Goal: Information Seeking & Learning: Learn about a topic

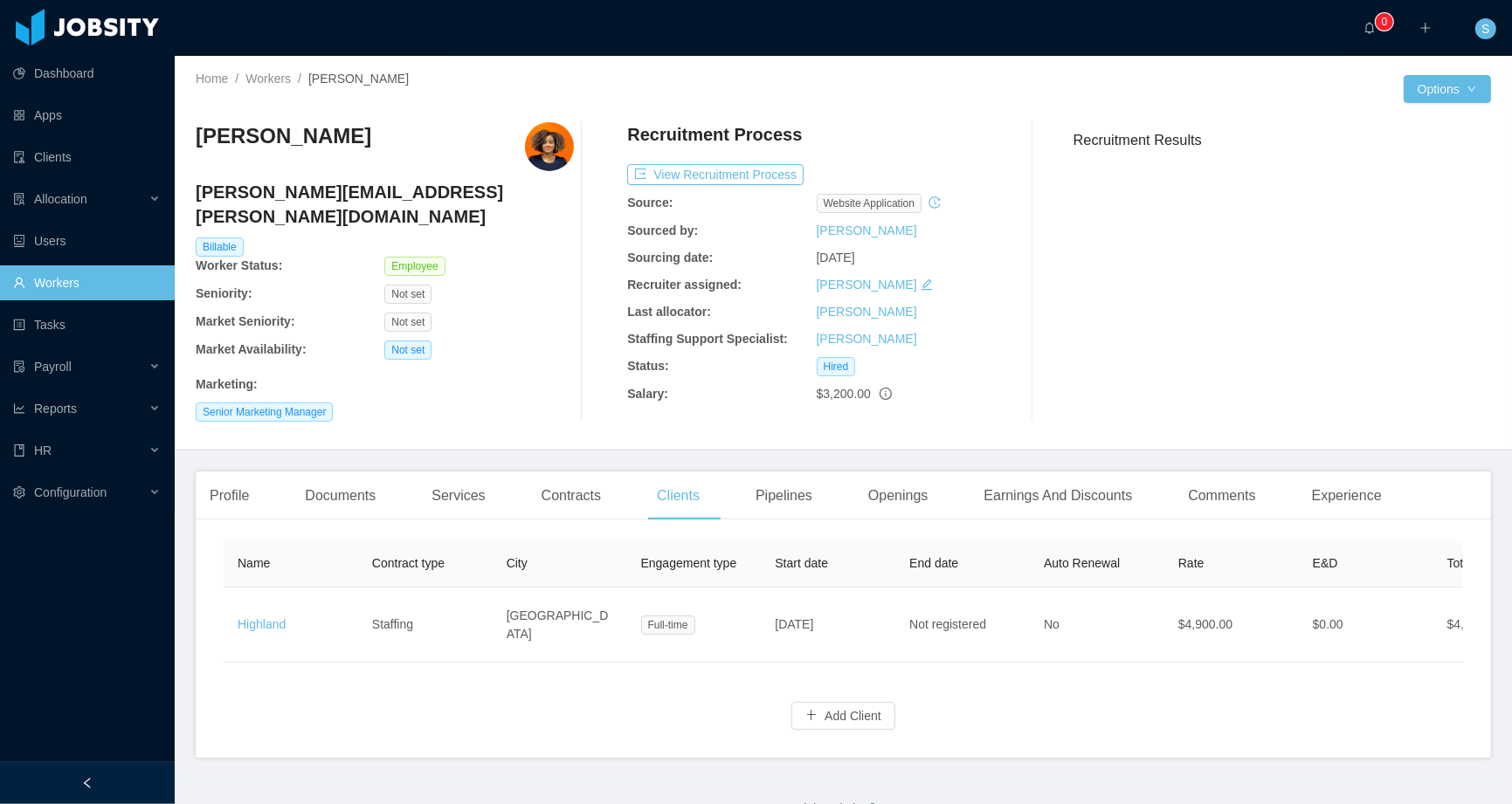
click at [289, 118] on div "[PERSON_NAME] [PERSON_NAME][EMAIL_ADDRESS][PERSON_NAME][DOMAIN_NAME] Billable W…" at bounding box center [844, 272] width 1295 height 327
drag, startPoint x: 311, startPoint y: 76, endPoint x: 397, endPoint y: 78, distance: 86.0
click at [397, 78] on div "Home / Workers / [PERSON_NAME] /" at bounding box center [519, 79] width 648 height 19
copy span "[PERSON_NAME]"
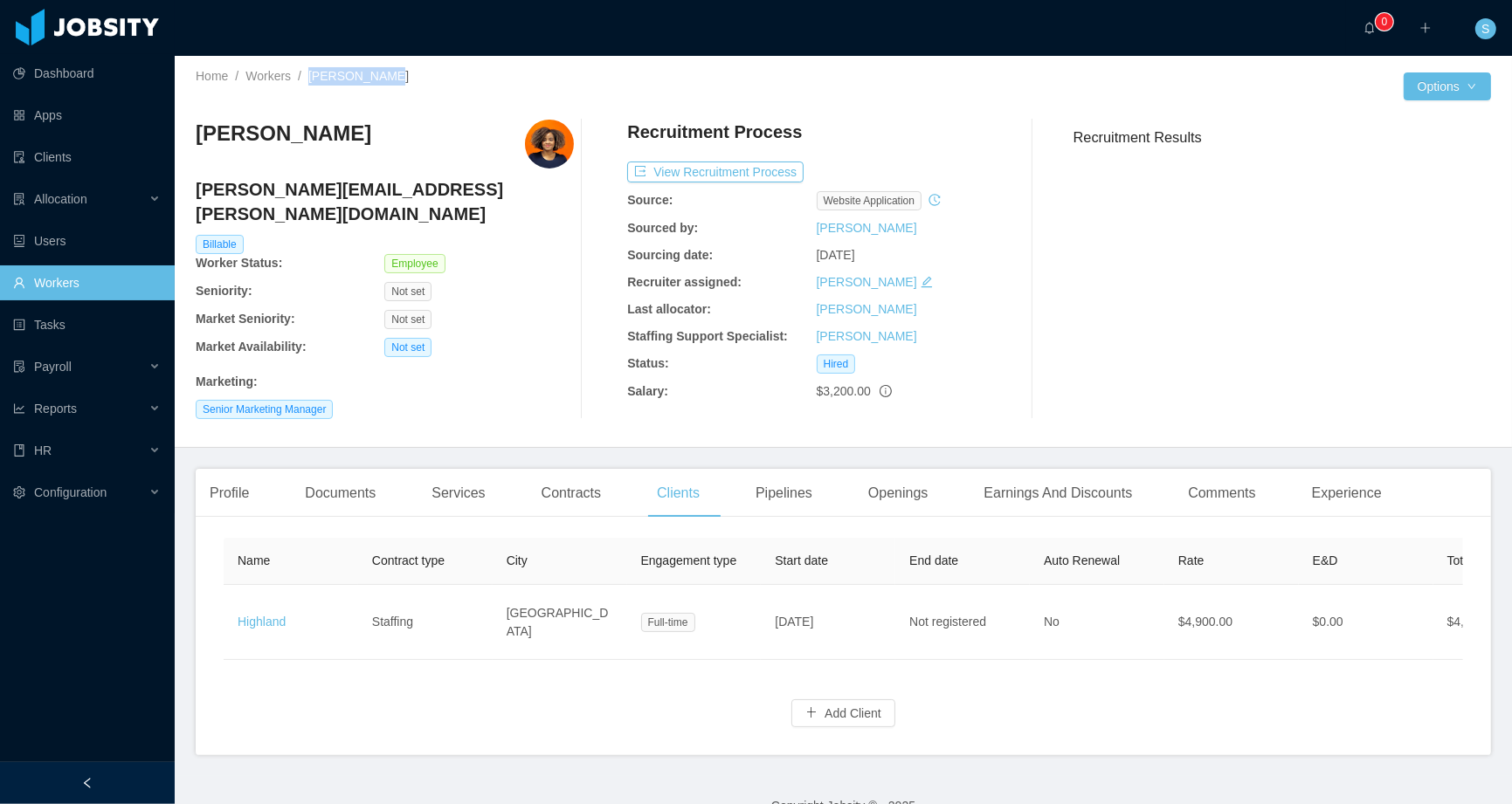
scroll to position [4, 0]
click at [235, 473] on div "Profile" at bounding box center [229, 491] width 67 height 48
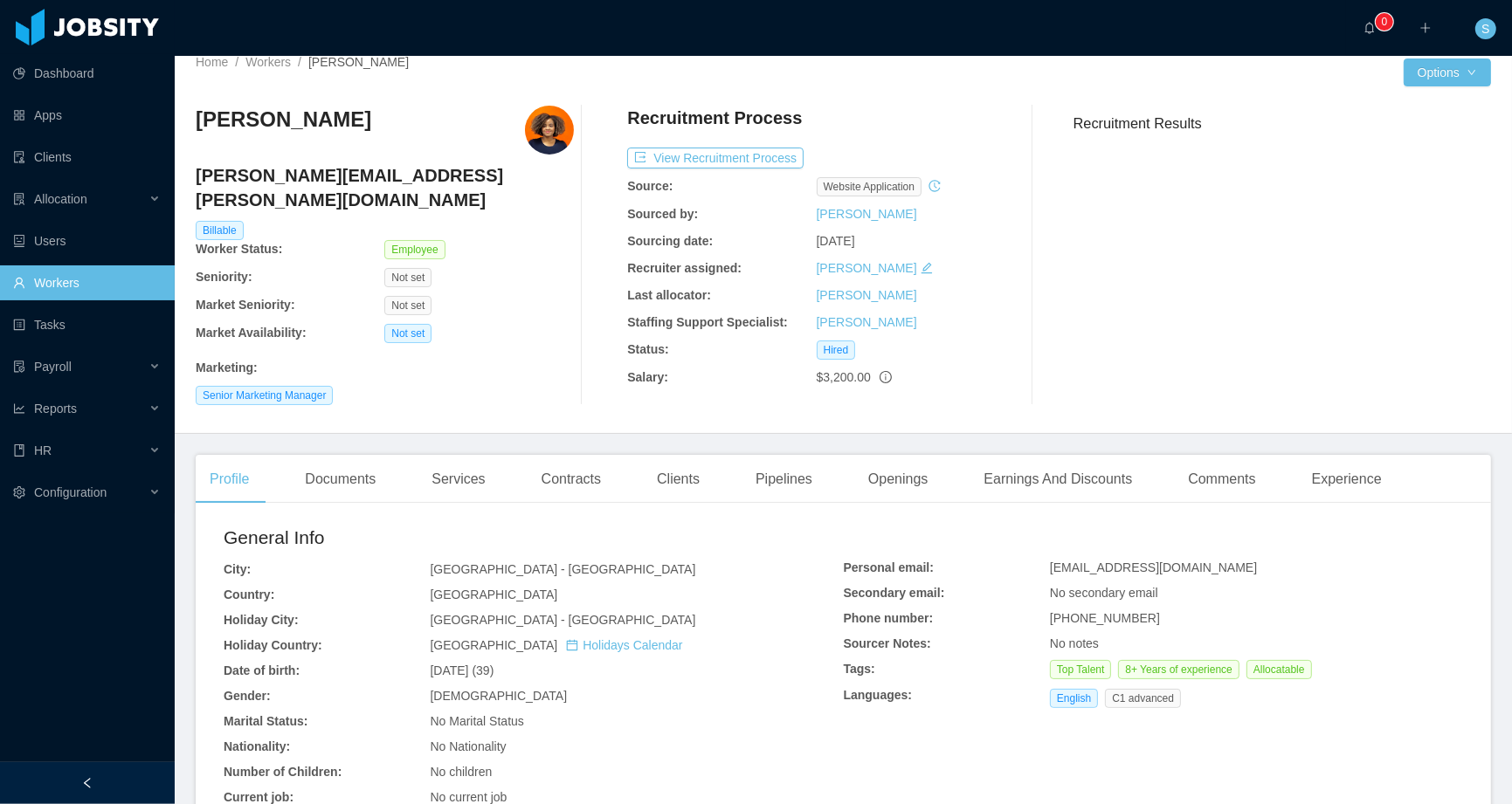
scroll to position [18, 0]
click at [1038, 459] on div "Earnings And Discounts" at bounding box center [1057, 478] width 176 height 48
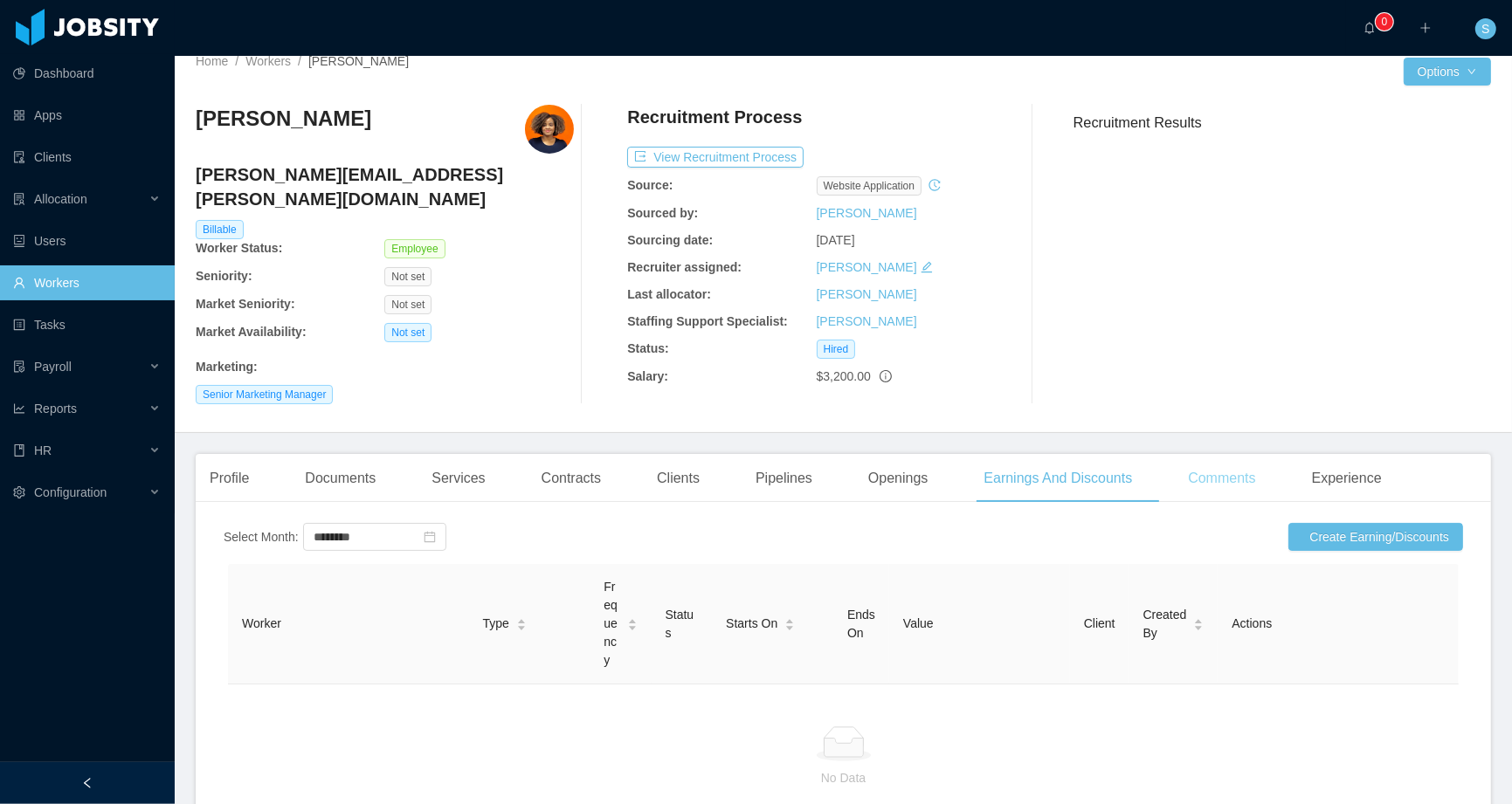
click at [1239, 467] on div "Comments" at bounding box center [1221, 478] width 95 height 48
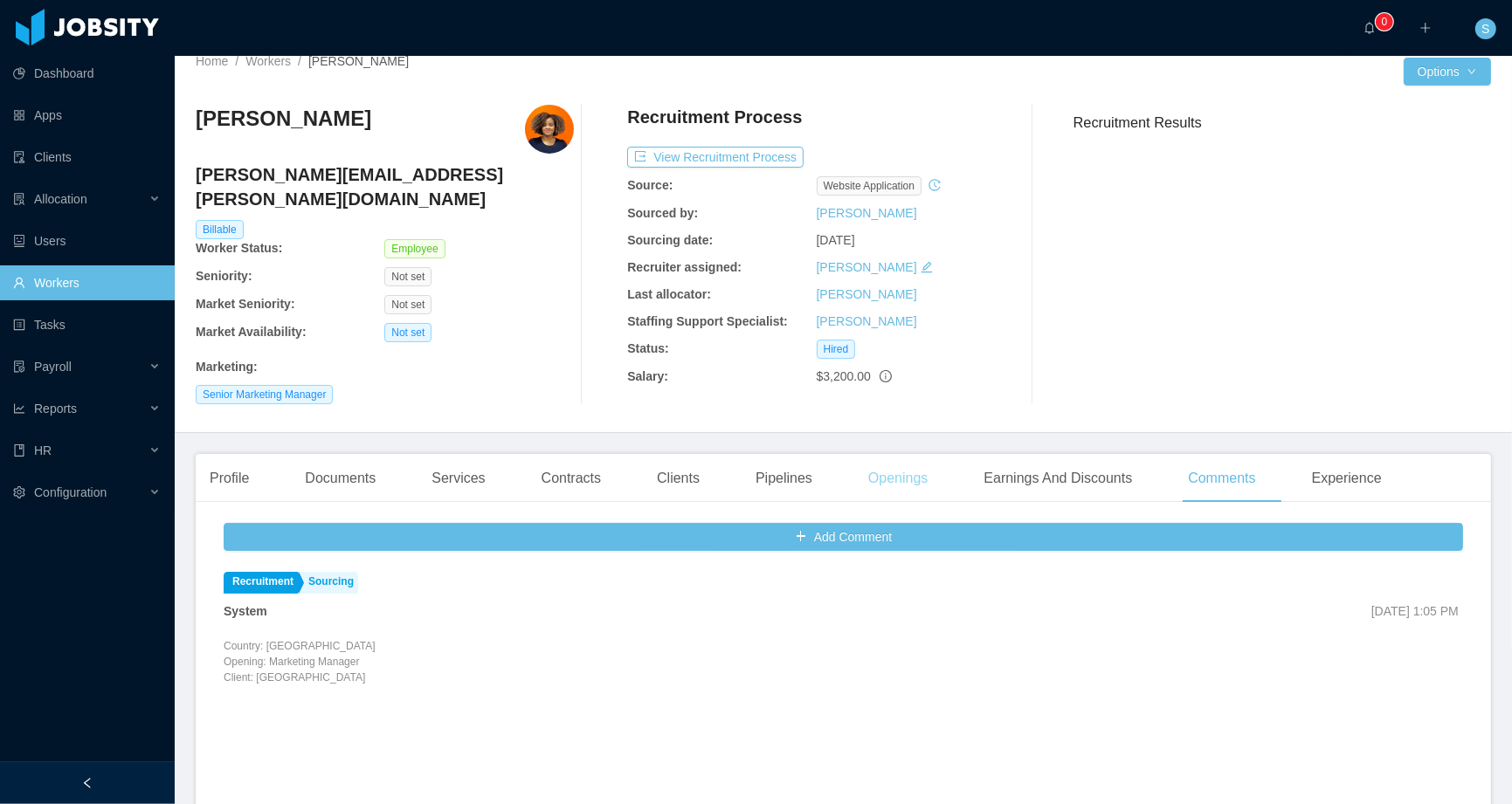
click at [930, 467] on div "Openings" at bounding box center [898, 478] width 88 height 48
